Goal: Transaction & Acquisition: Purchase product/service

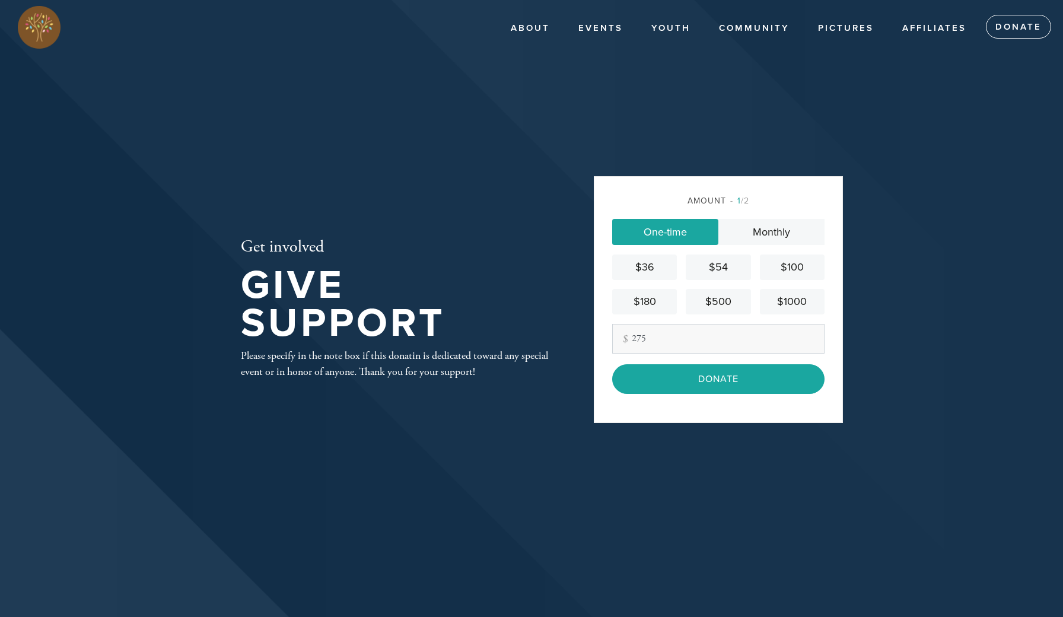
type input "275"
click at [903, 342] on header "About About Chabad Contact Events Youth Gan Gani Preschool CTots Ckids Camp Gan…" at bounding box center [531, 308] width 1063 height 617
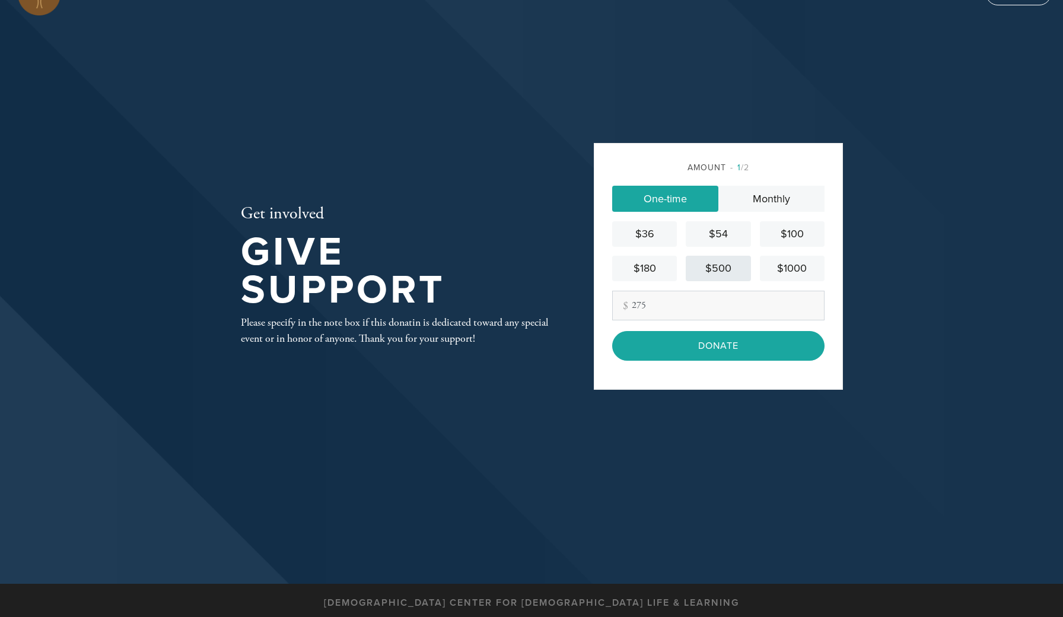
scroll to position [35, 0]
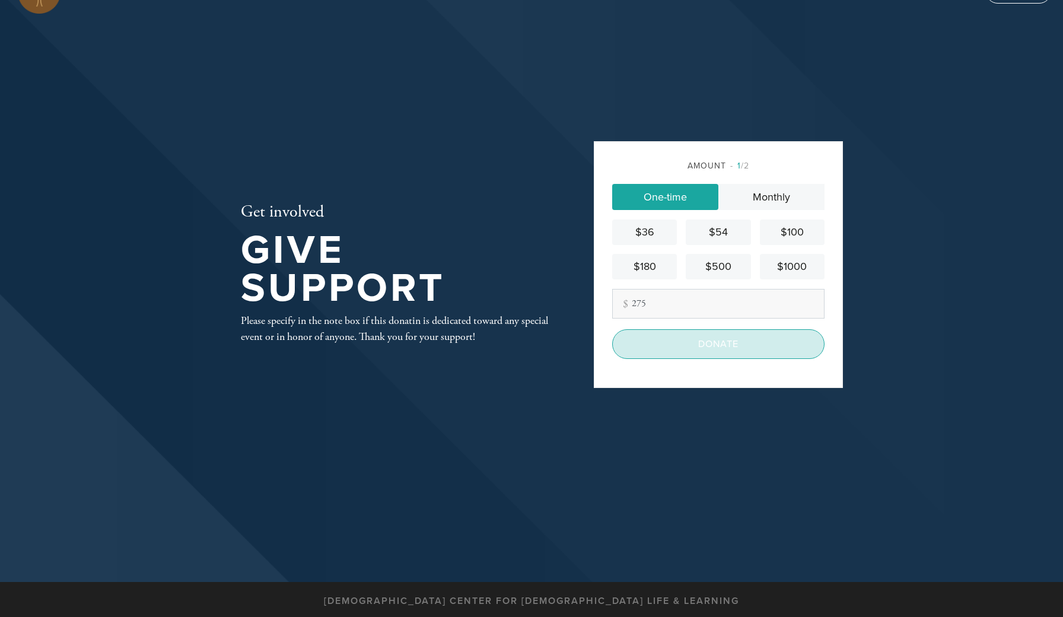
click at [701, 355] on input "Donate" at bounding box center [718, 344] width 212 height 30
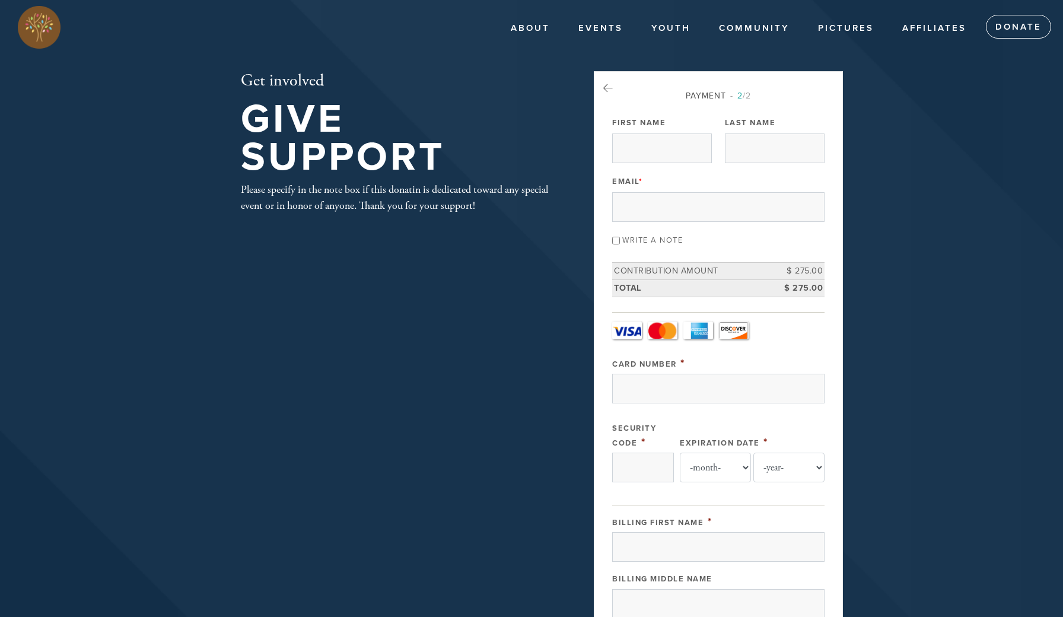
click at [614, 240] on input "Write a note" at bounding box center [616, 241] width 8 height 8
checkbox input "true"
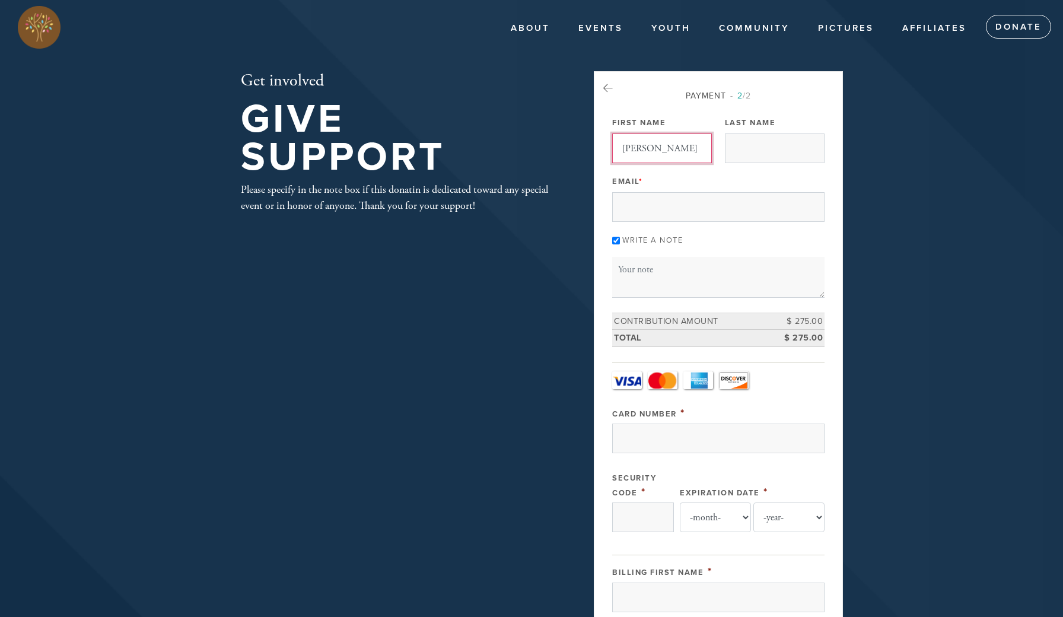
type input "[PERSON_NAME]"
type input "[EMAIL_ADDRESS][DOMAIN_NAME]"
click at [651, 294] on textarea "Message or dedication" at bounding box center [718, 277] width 212 height 40
click at [841, 308] on div "Payment 2 /2 Payment Processor Pay Later Credit Card - Camp Credit Card - Chaba…" at bounding box center [718, 547] width 249 height 953
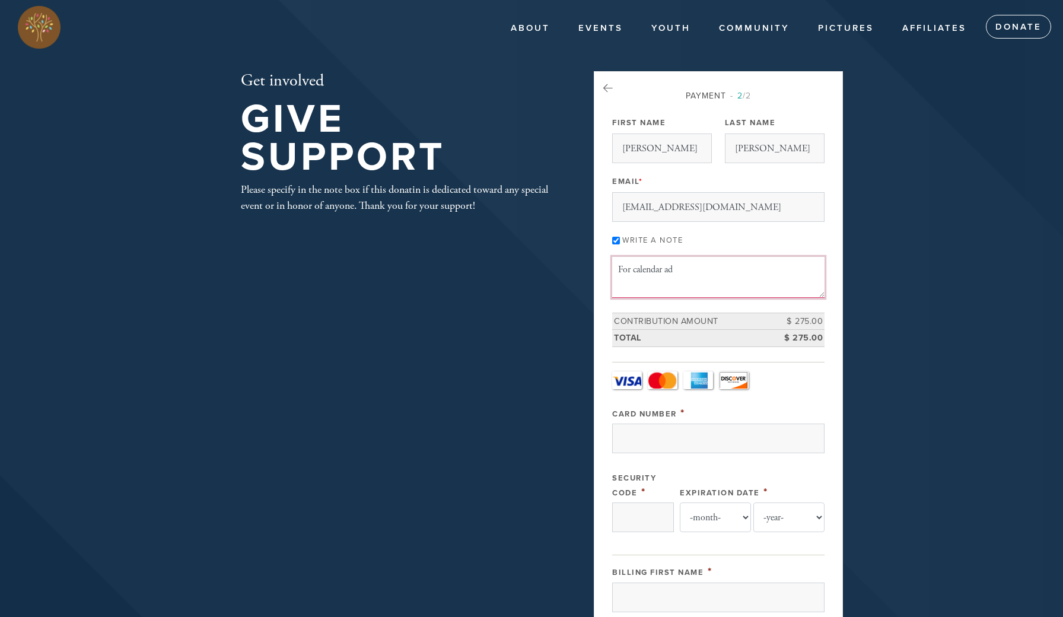
click at [792, 279] on textarea "For calendar ad" at bounding box center [718, 277] width 212 height 40
type textarea "For calendar ad."
click at [838, 291] on div "Payment 2 /2 Payment Processor Pay Later Credit Card - Camp Credit Card - Chaba…" at bounding box center [718, 547] width 249 height 953
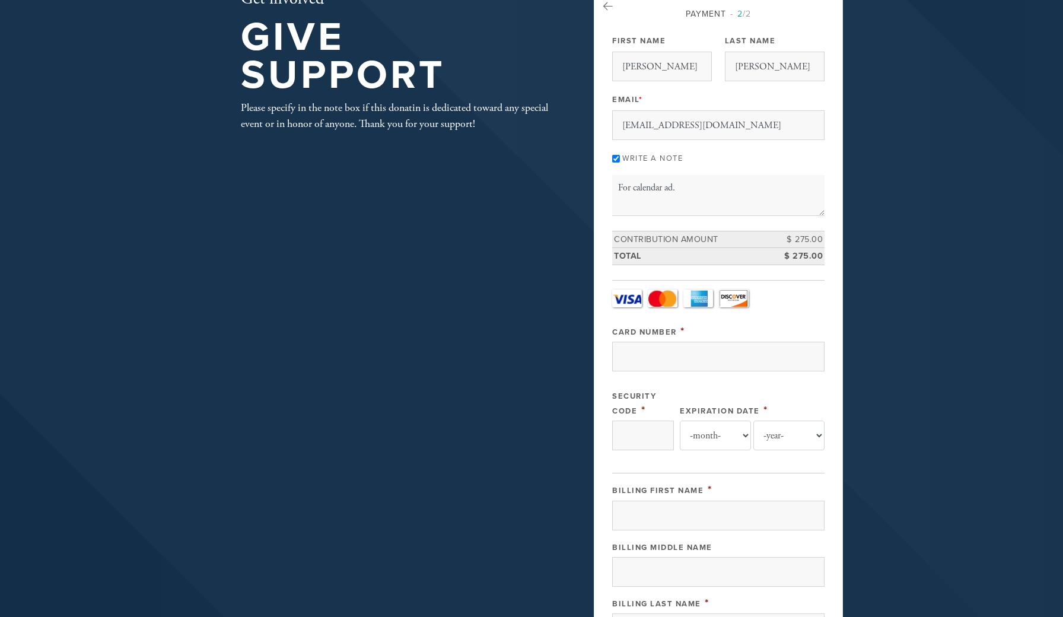
scroll to position [83, 0]
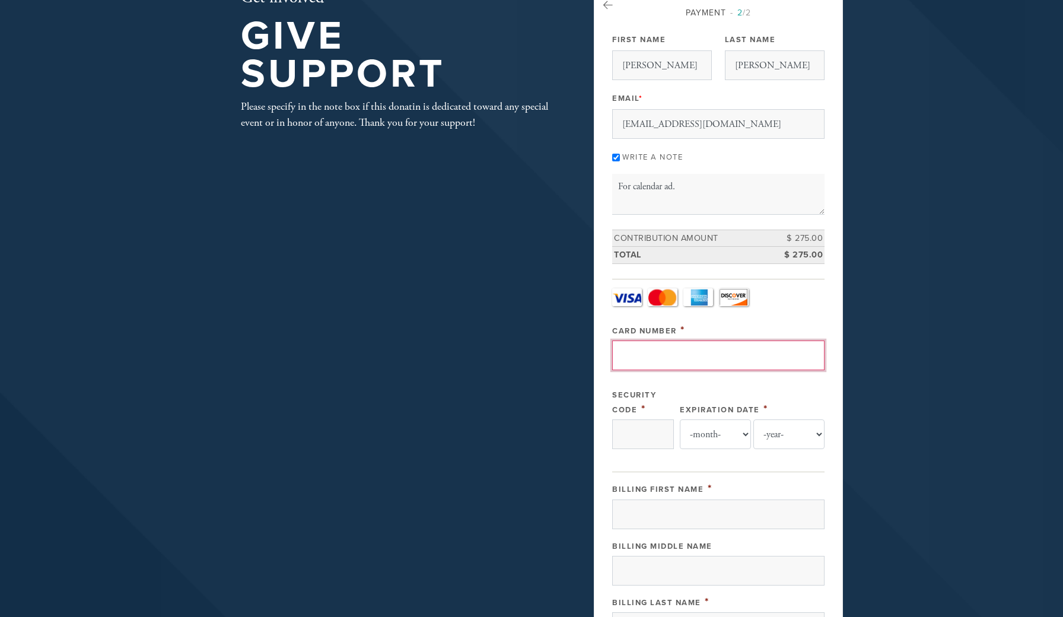
click at [778, 356] on input "Card Number" at bounding box center [718, 355] width 212 height 30
type input "[CREDIT_CARD_NUMBER]"
click at [641, 440] on input "Security Code" at bounding box center [643, 434] width 62 height 30
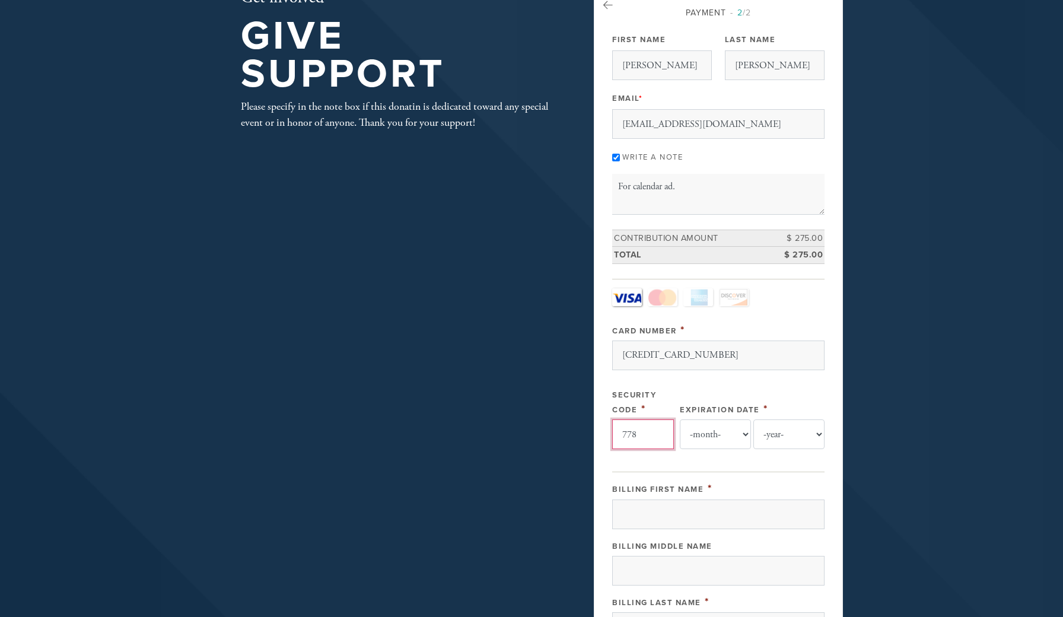
type input "778"
select select "5"
select select "2029"
click at [755, 505] on input "Billing First Name" at bounding box center [718, 514] width 212 height 30
type input "[PERSON_NAME]"
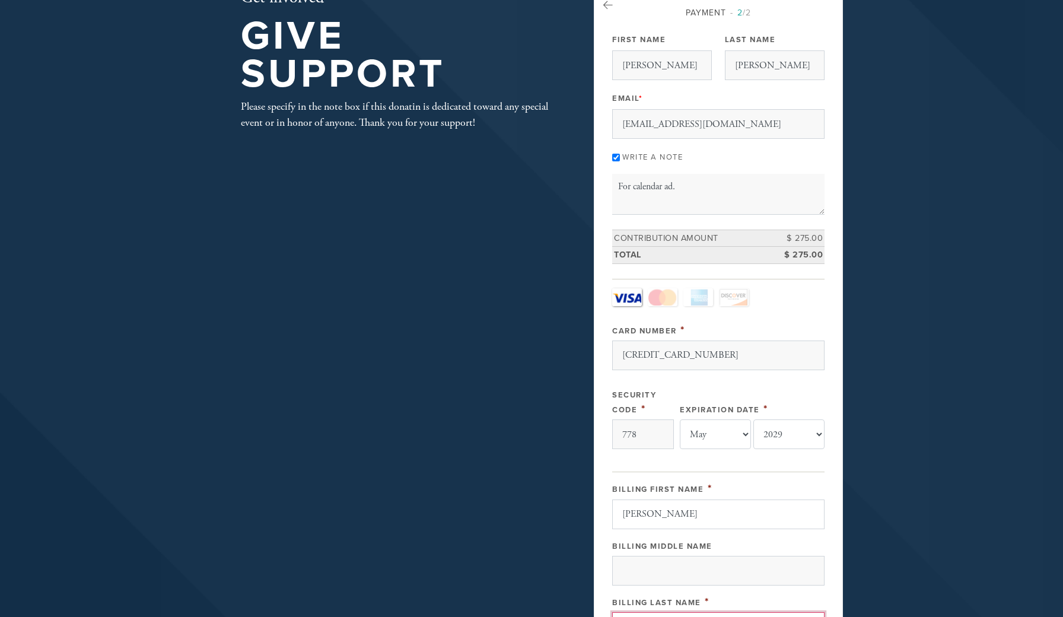
scroll to position [400, 0]
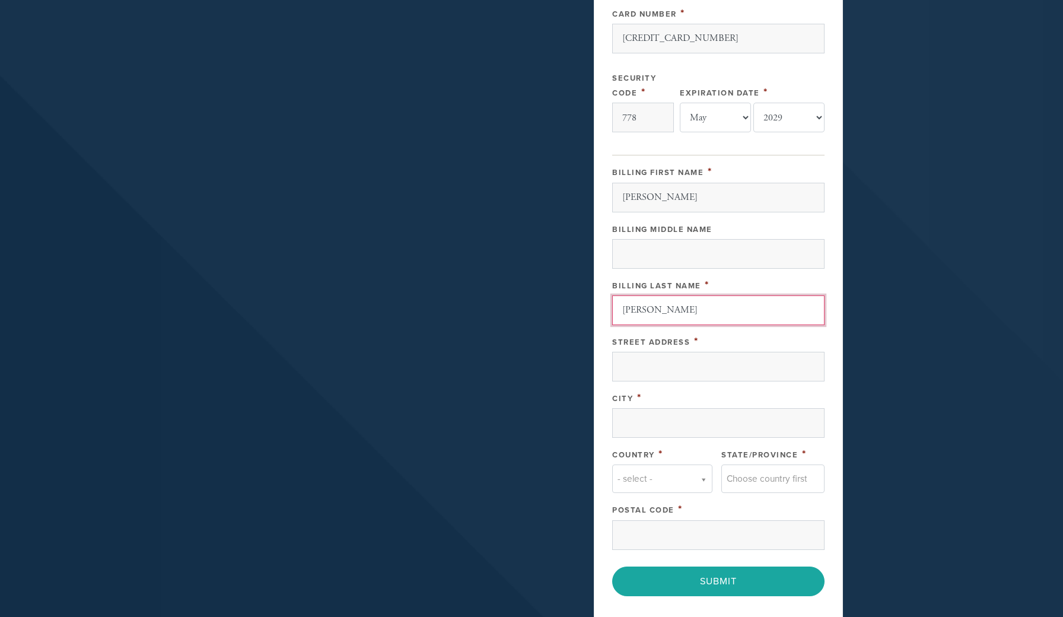
type input "[PERSON_NAME]"
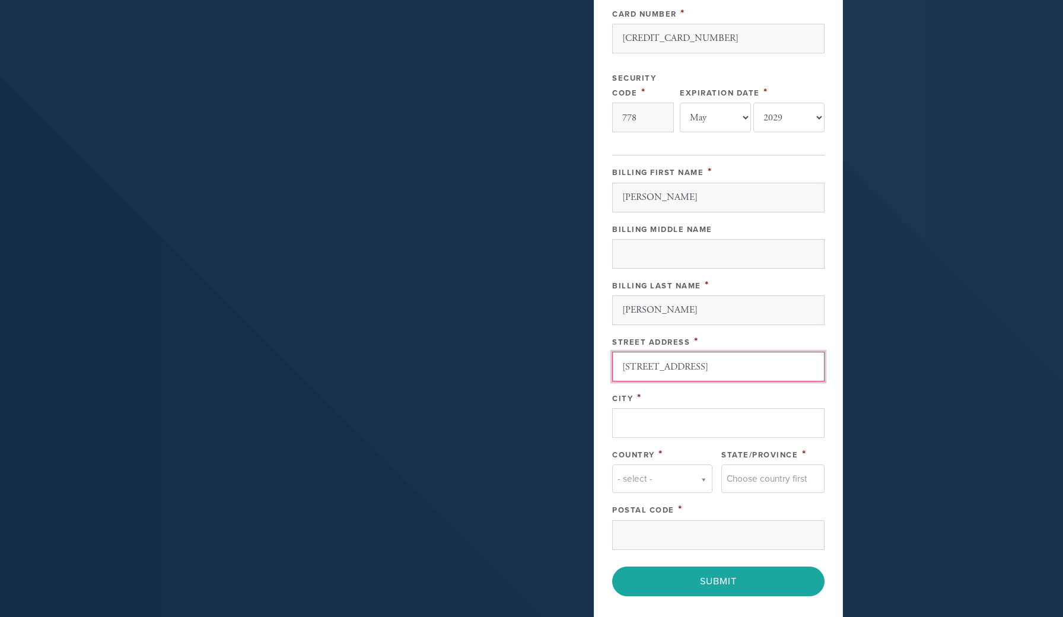
type input "[STREET_ADDRESS]"
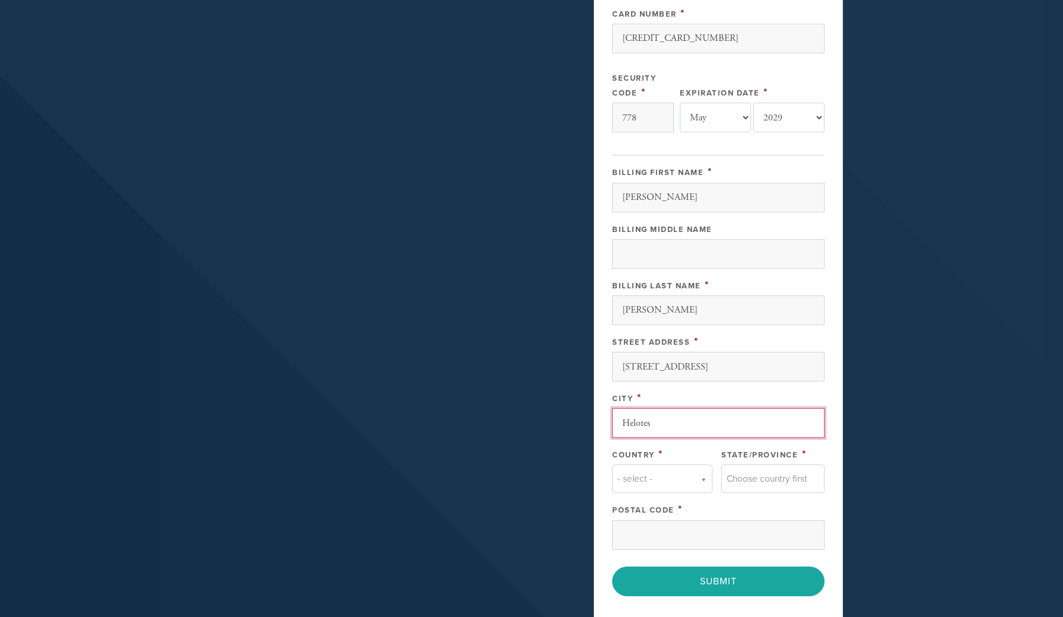
type input "Helotes"
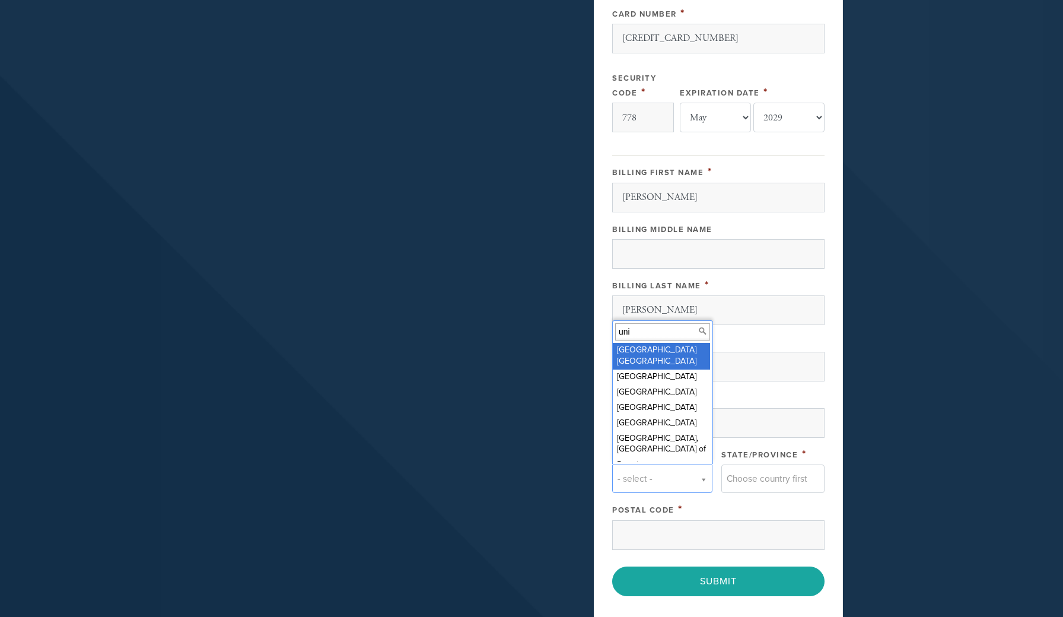
scroll to position [7, 0]
type input "uni"
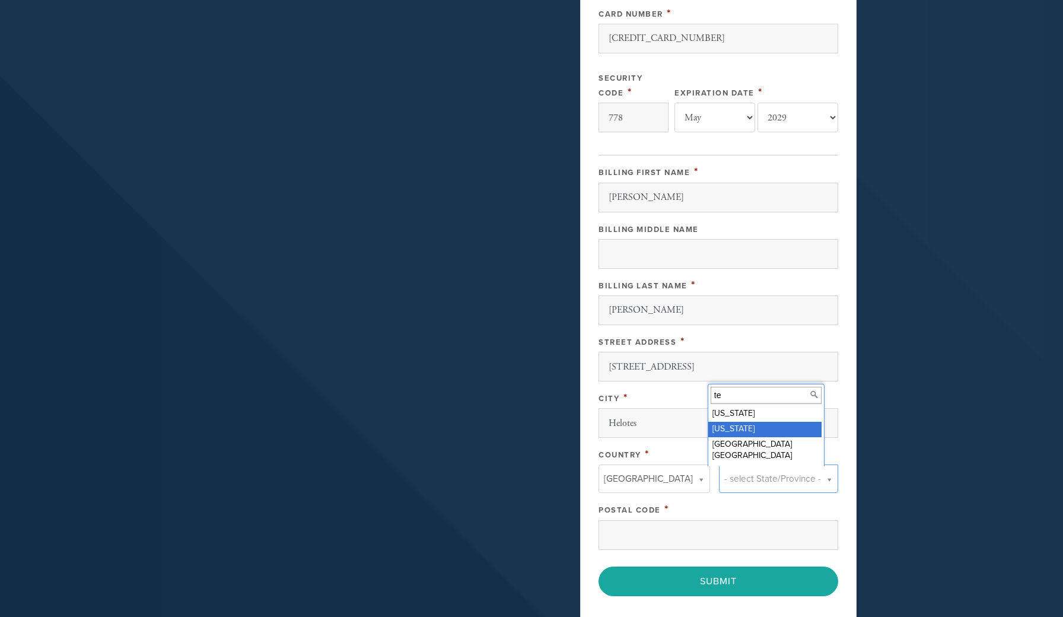
type input "te"
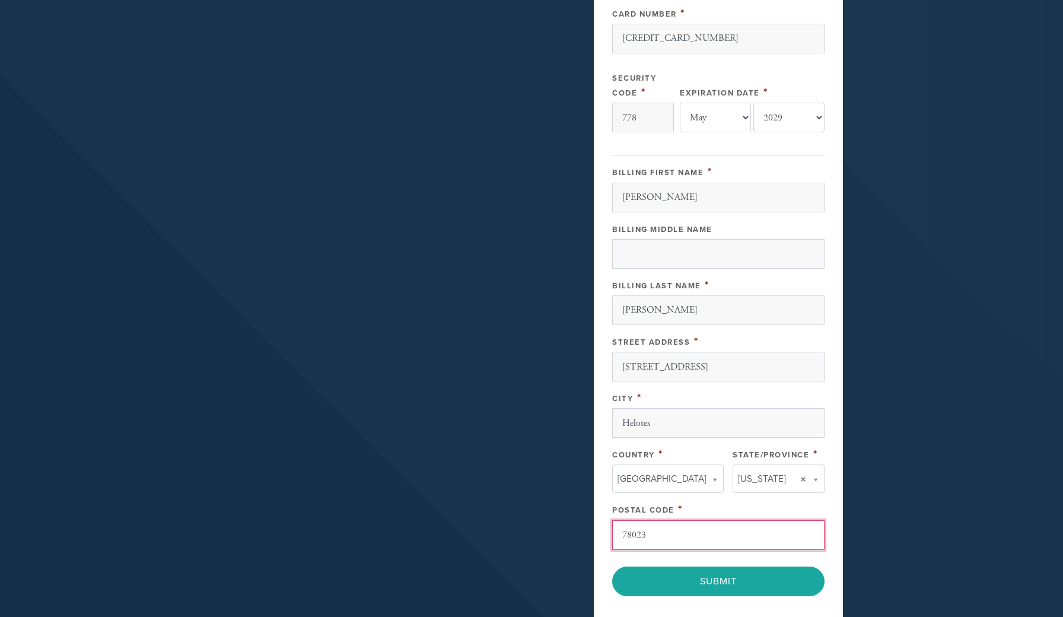
type input "78023"
click at [849, 417] on aside "Payment 2 /2 Payment Processor Pay Later Credit Card - Camp Credit Card - Chaba…" at bounding box center [718, 157] width 267 height 971
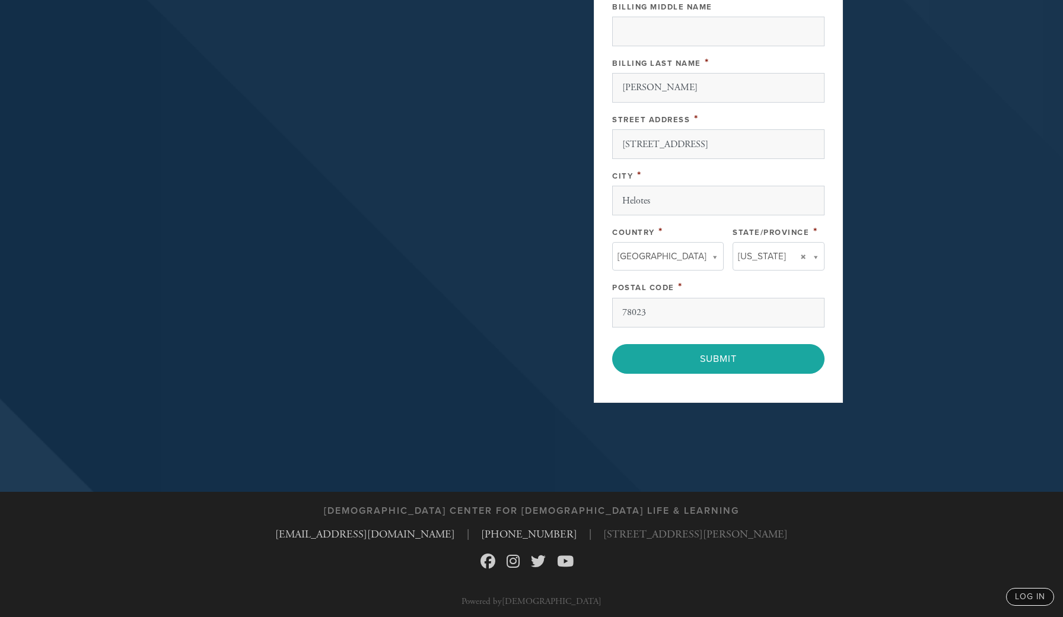
scroll to position [621, 0]
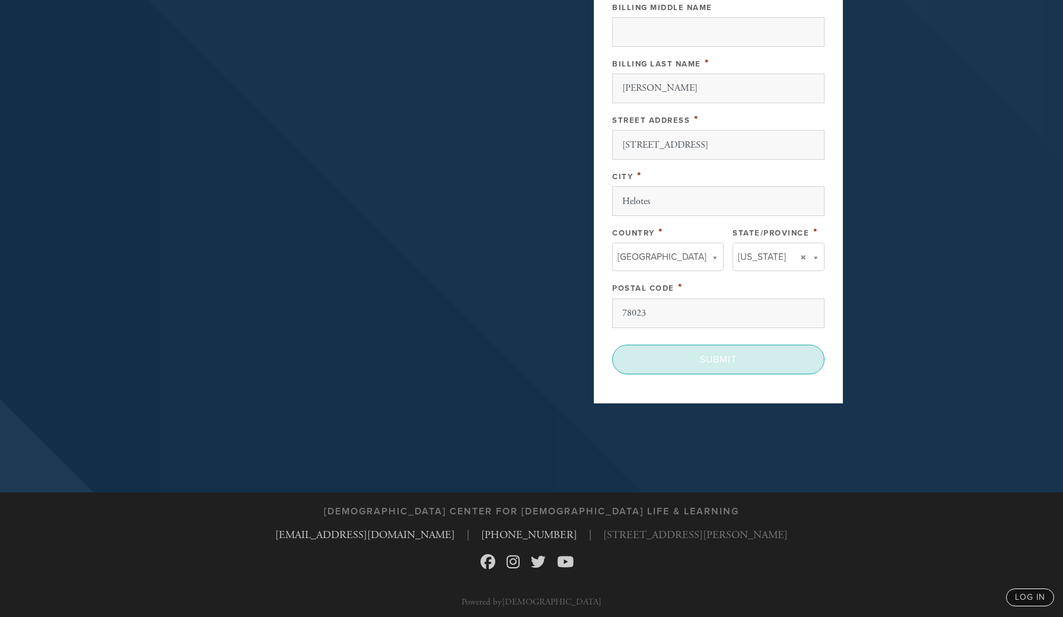
click at [734, 365] on input "Submit" at bounding box center [718, 360] width 212 height 30
